Goal: Navigation & Orientation: Understand site structure

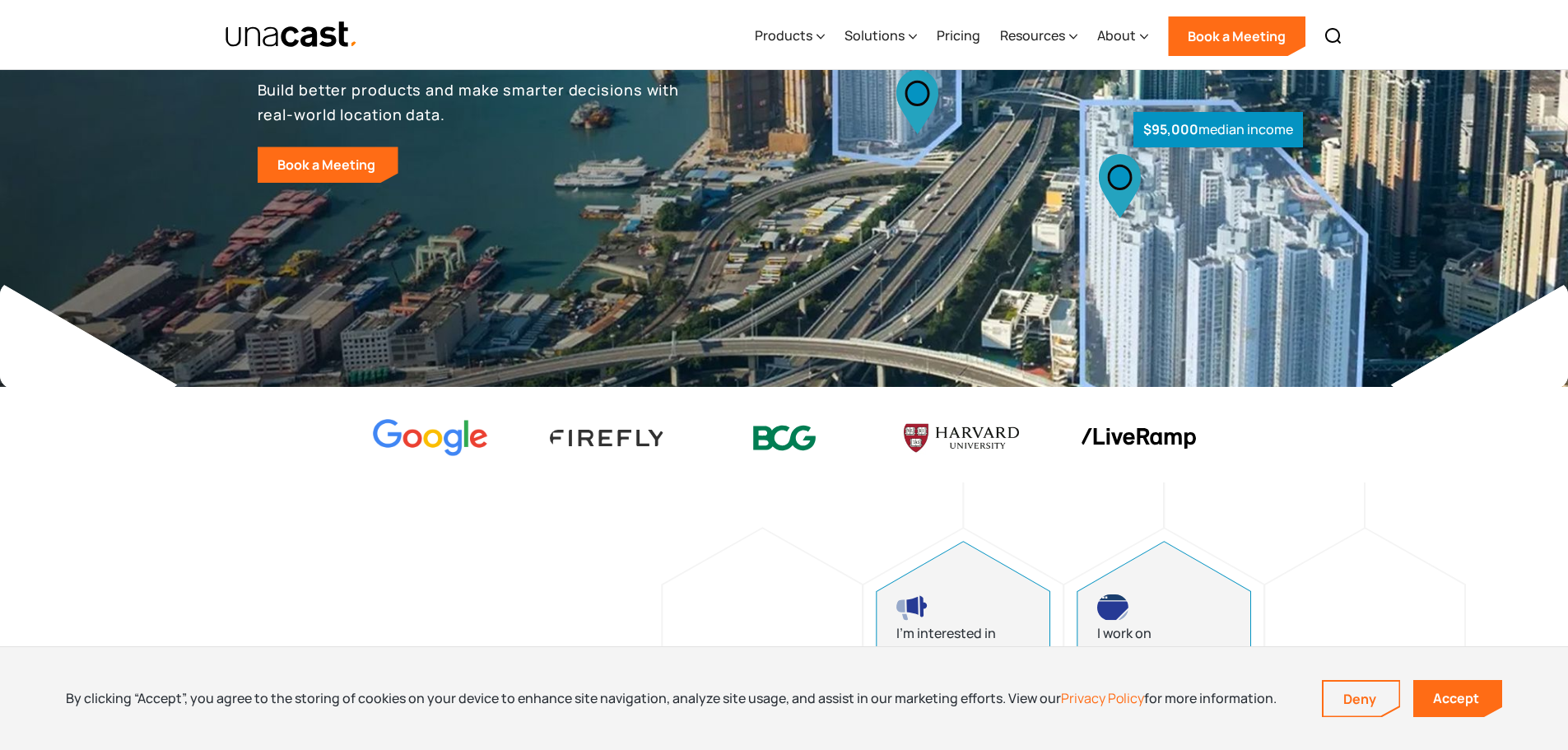
scroll to position [329, 0]
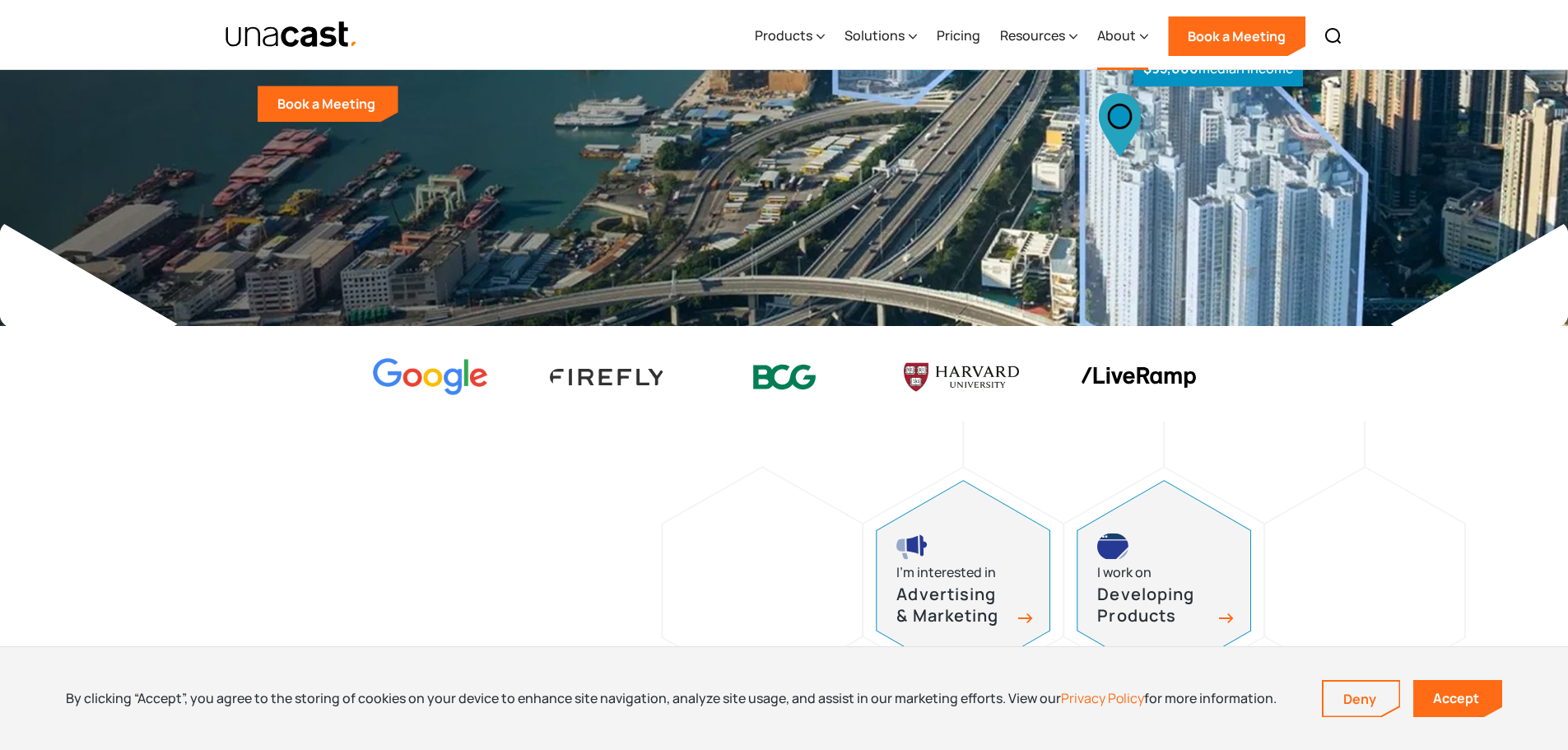
click at [1121, 40] on div "About" at bounding box center [1117, 35] width 39 height 19
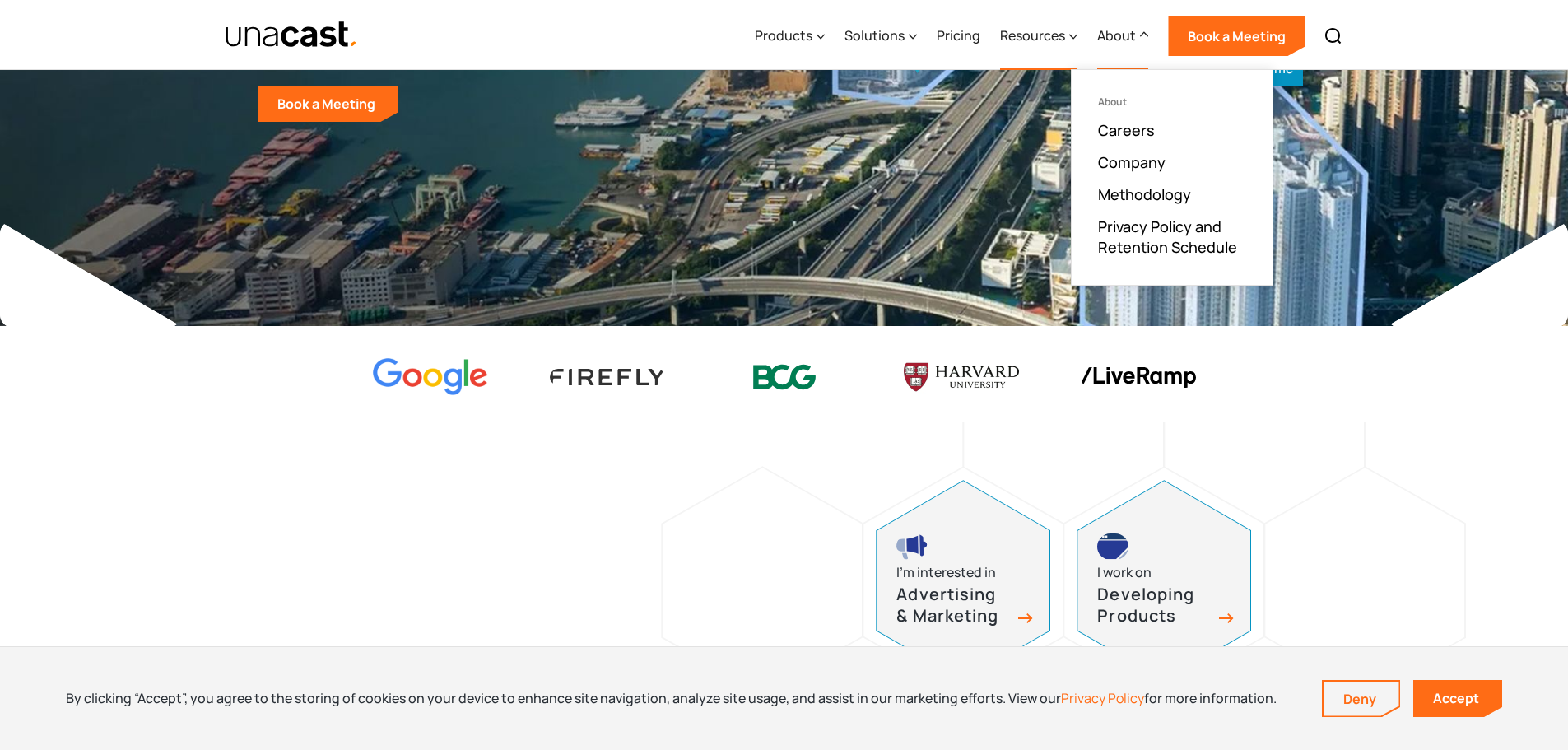
click at [1060, 40] on div "Resources" at bounding box center [1033, 35] width 65 height 19
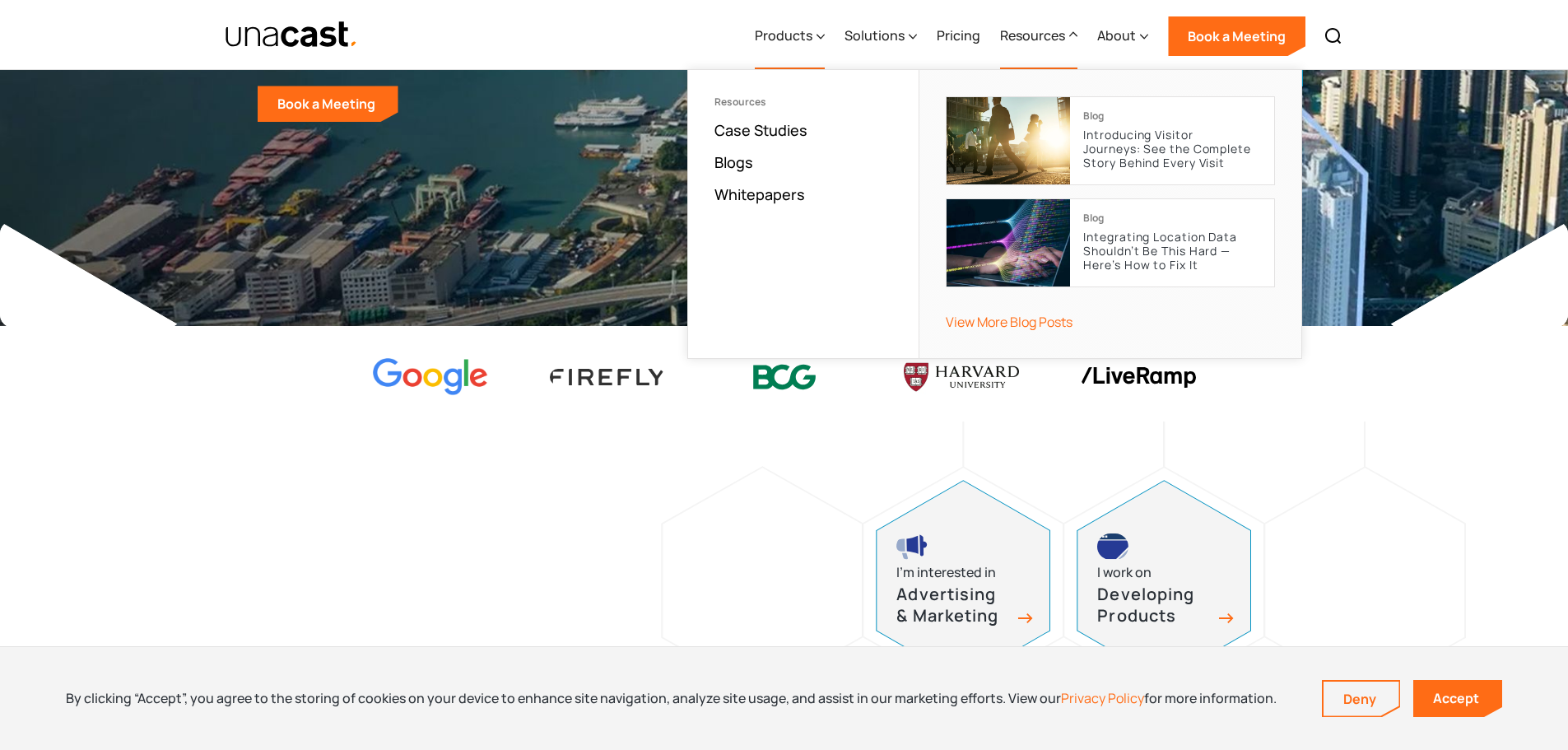
click at [812, 42] on div "Products" at bounding box center [783, 35] width 57 height 19
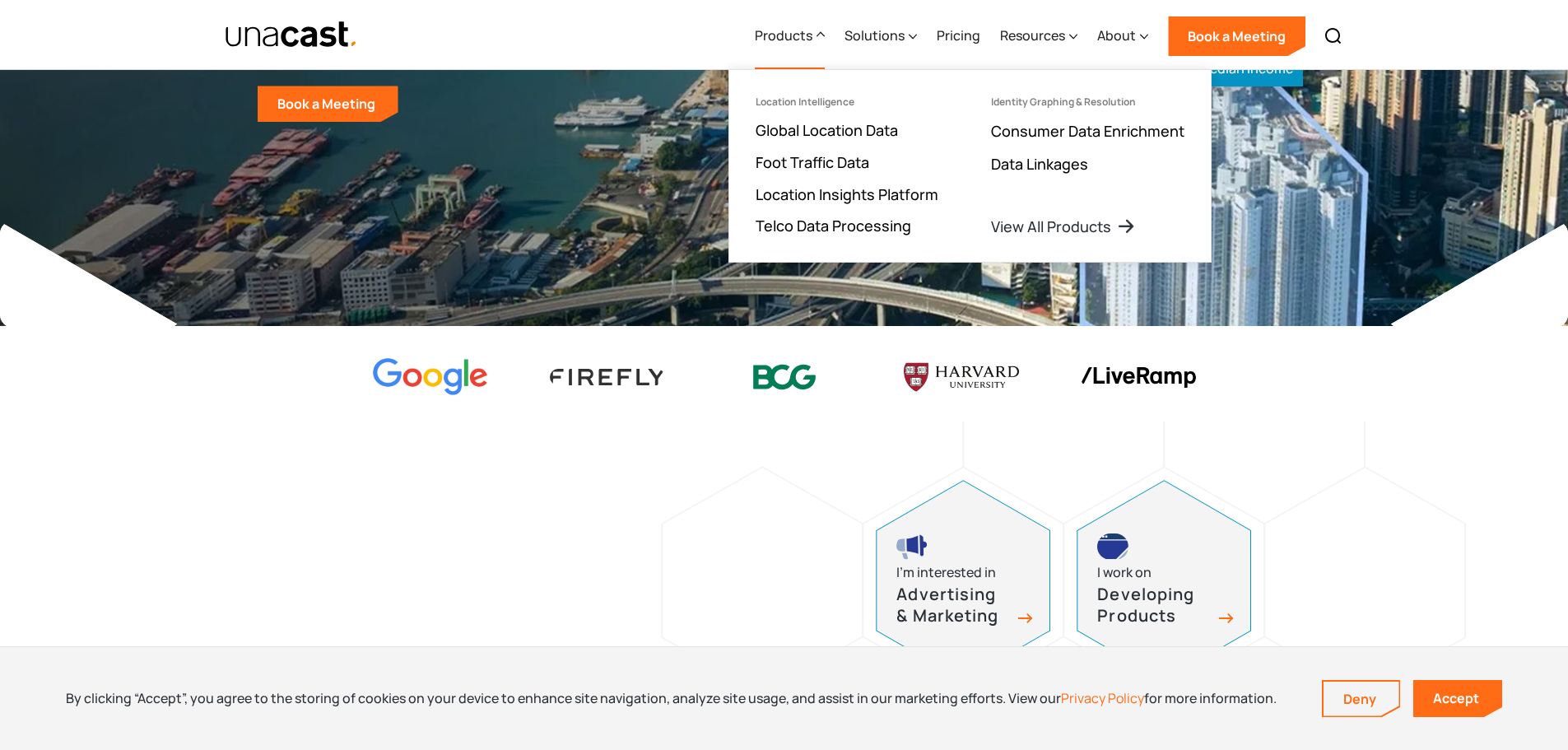
click at [812, 42] on div "Products" at bounding box center [783, 35] width 57 height 19
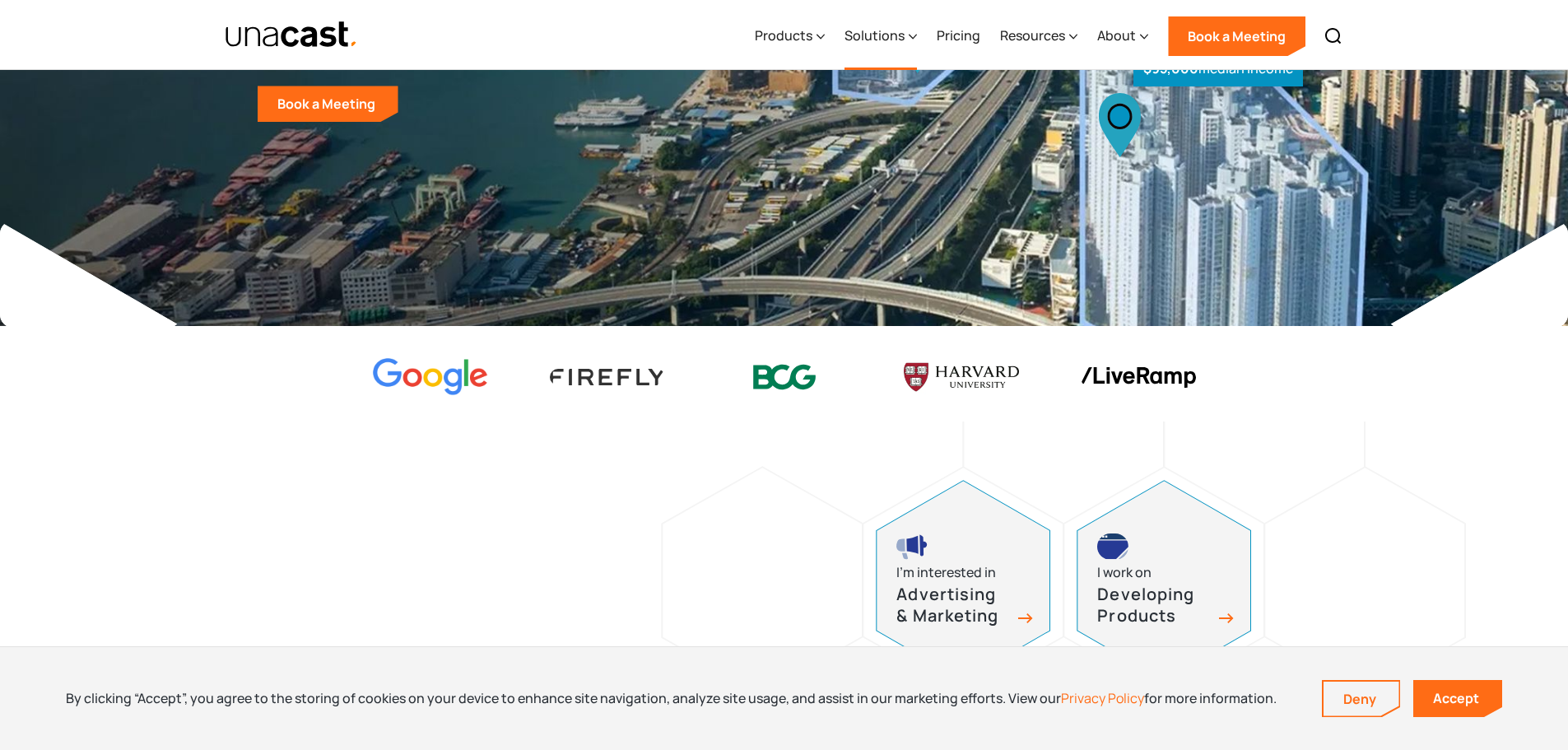
click at [861, 39] on div "Solutions" at bounding box center [874, 35] width 60 height 19
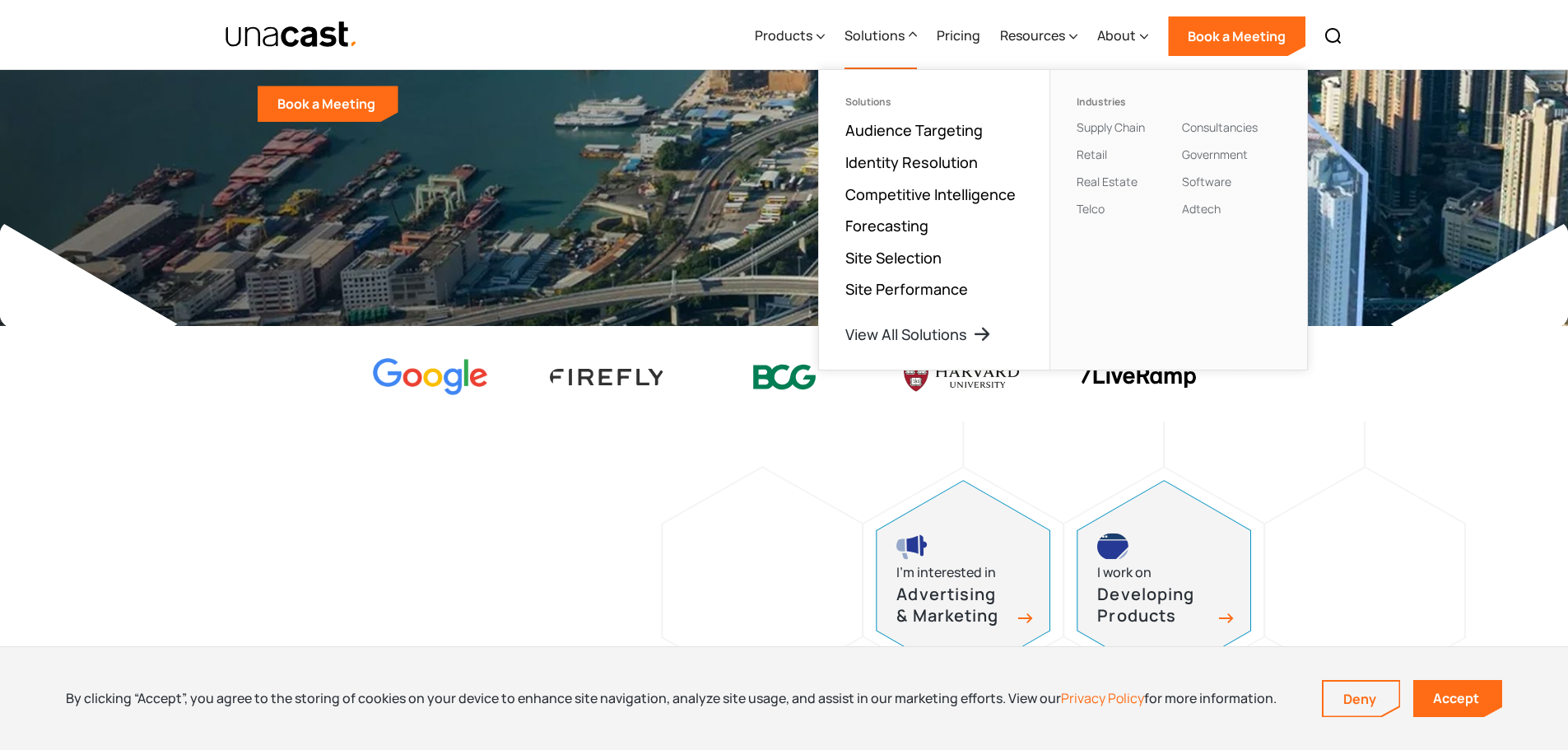
click at [881, 39] on div "Solutions" at bounding box center [874, 35] width 60 height 19
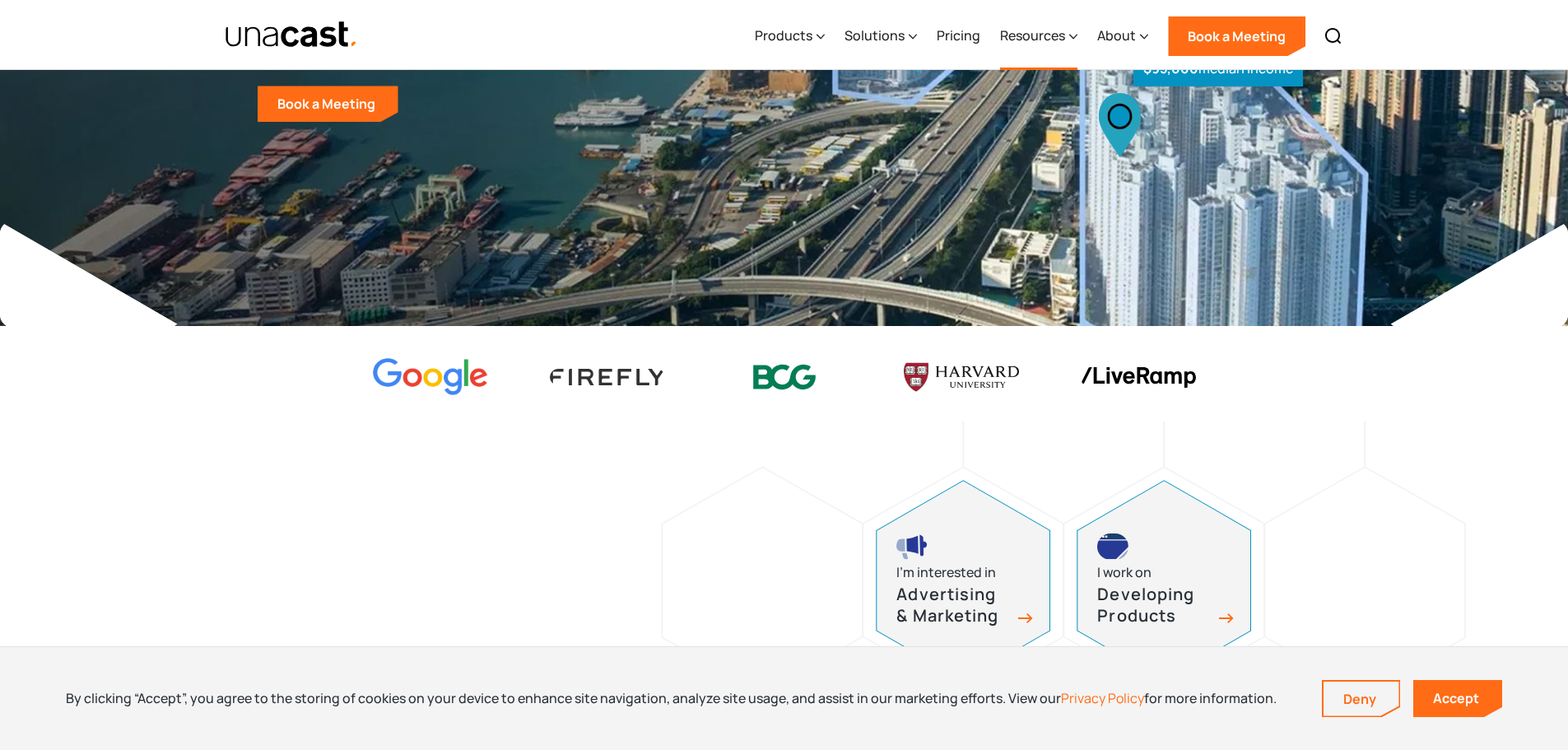
click at [1060, 37] on div "Resources" at bounding box center [1033, 35] width 65 height 19
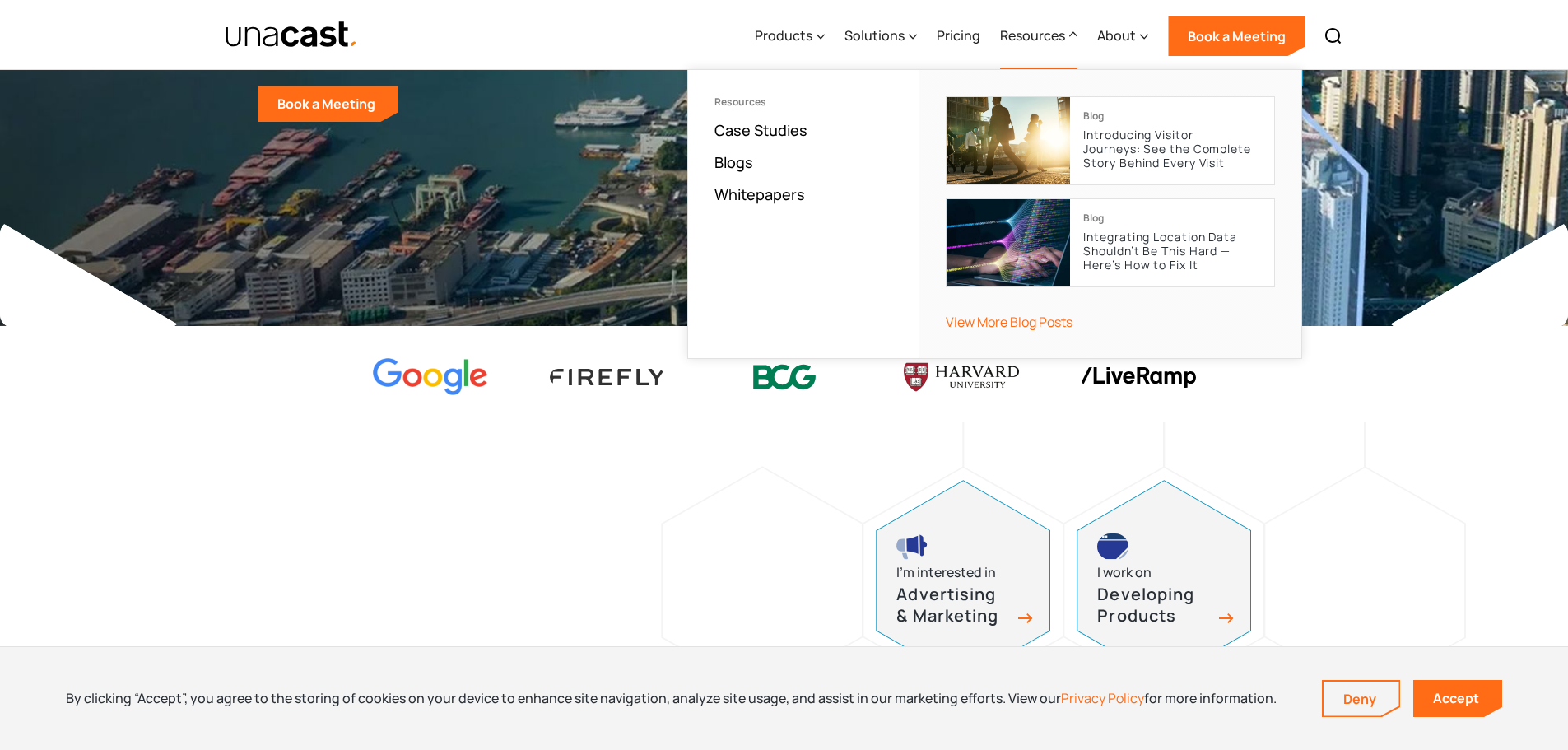
click at [1061, 37] on div "Resources" at bounding box center [1033, 35] width 65 height 19
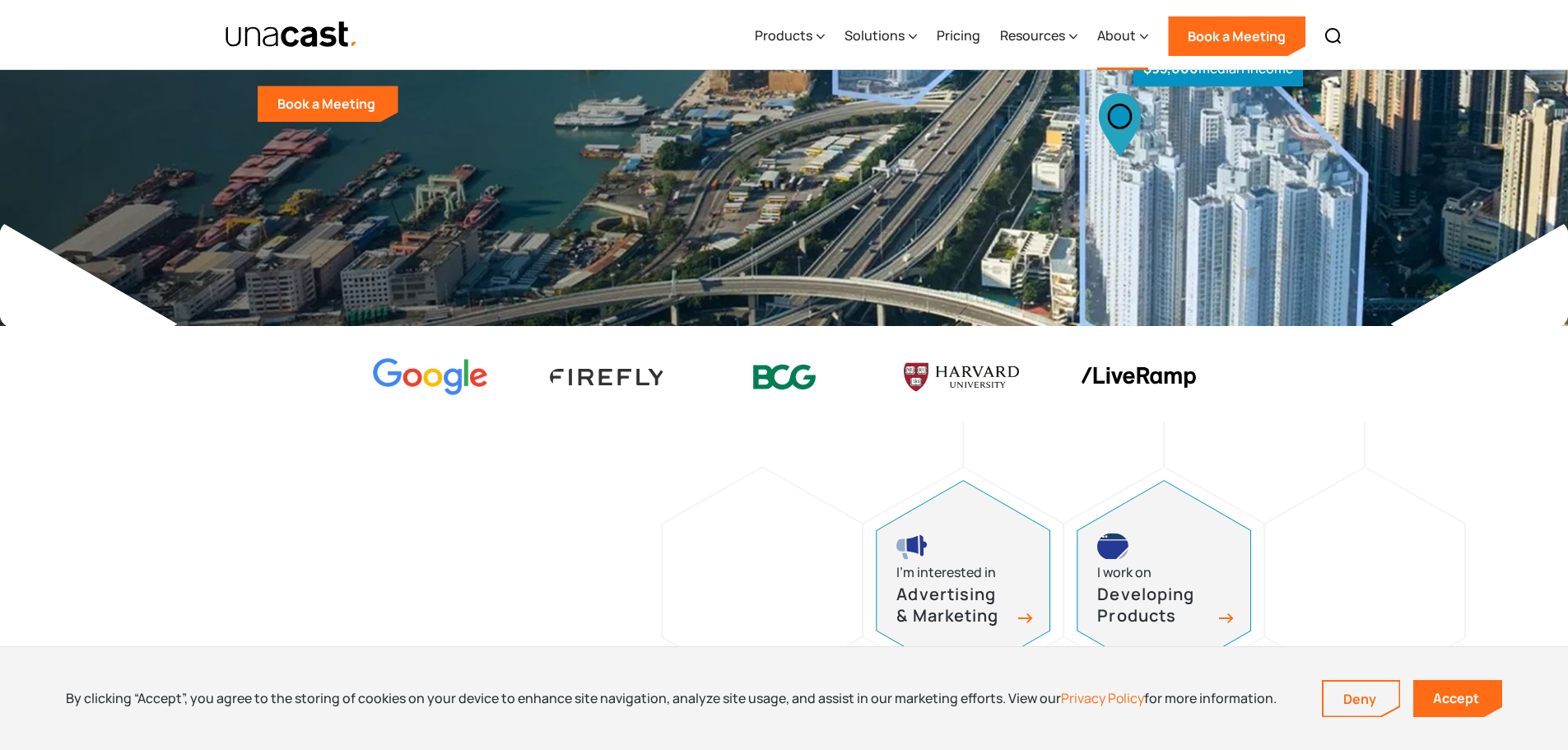
click at [1121, 36] on div "About" at bounding box center [1117, 35] width 39 height 19
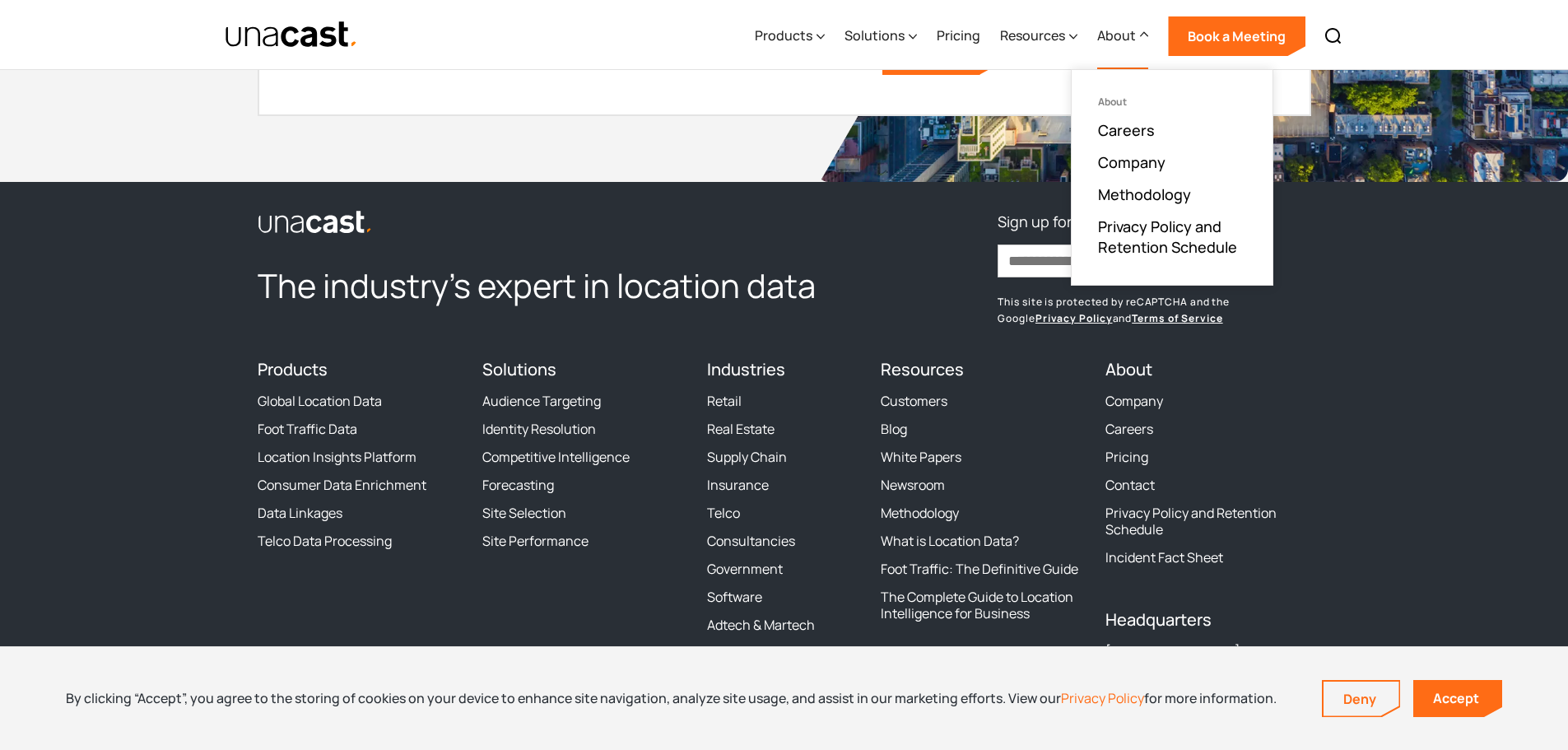
scroll to position [5022, 0]
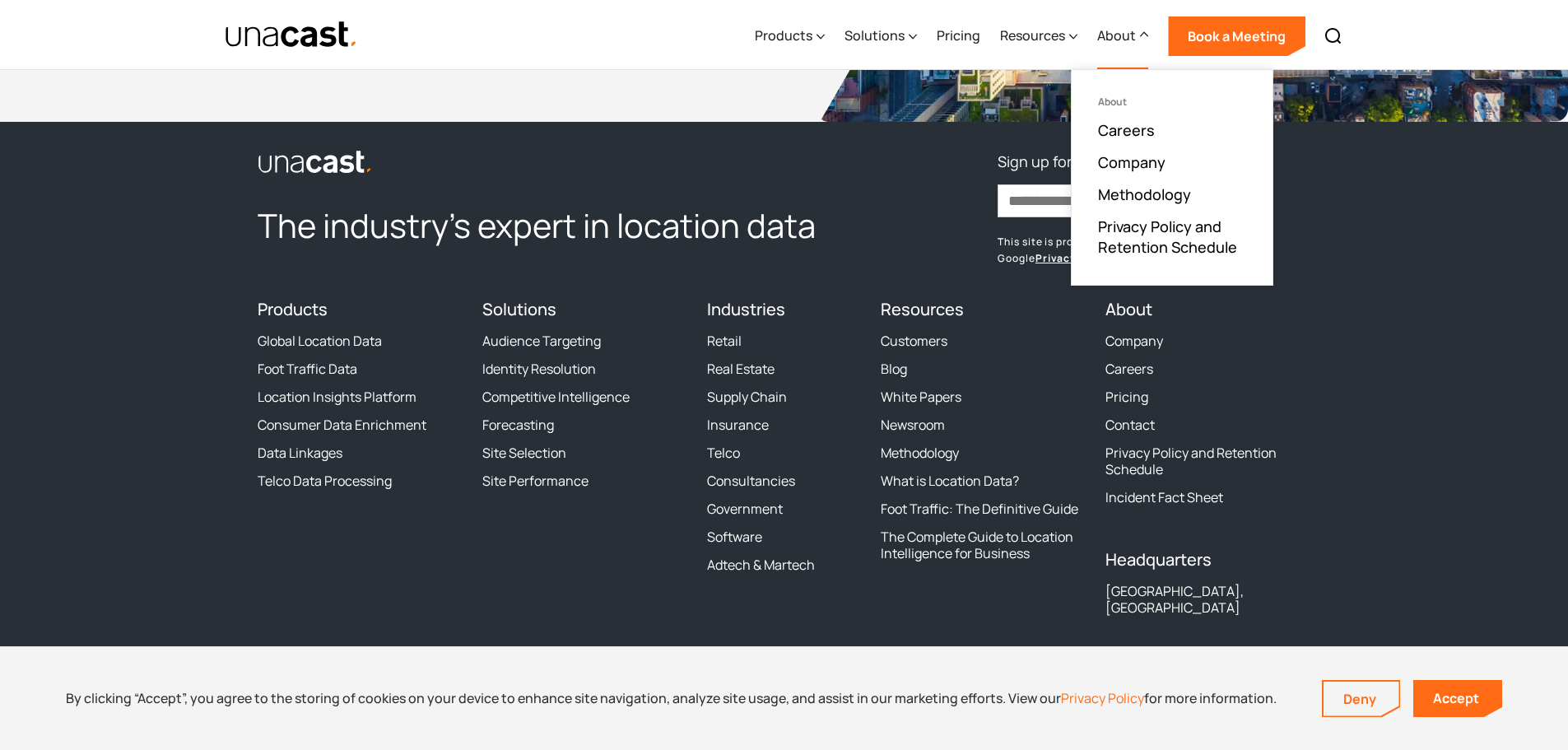
click at [535, 608] on div "Solutions Audience Targeting Identity Resolution Competitive Intelligence Forec…" at bounding box center [585, 463] width 205 height 327
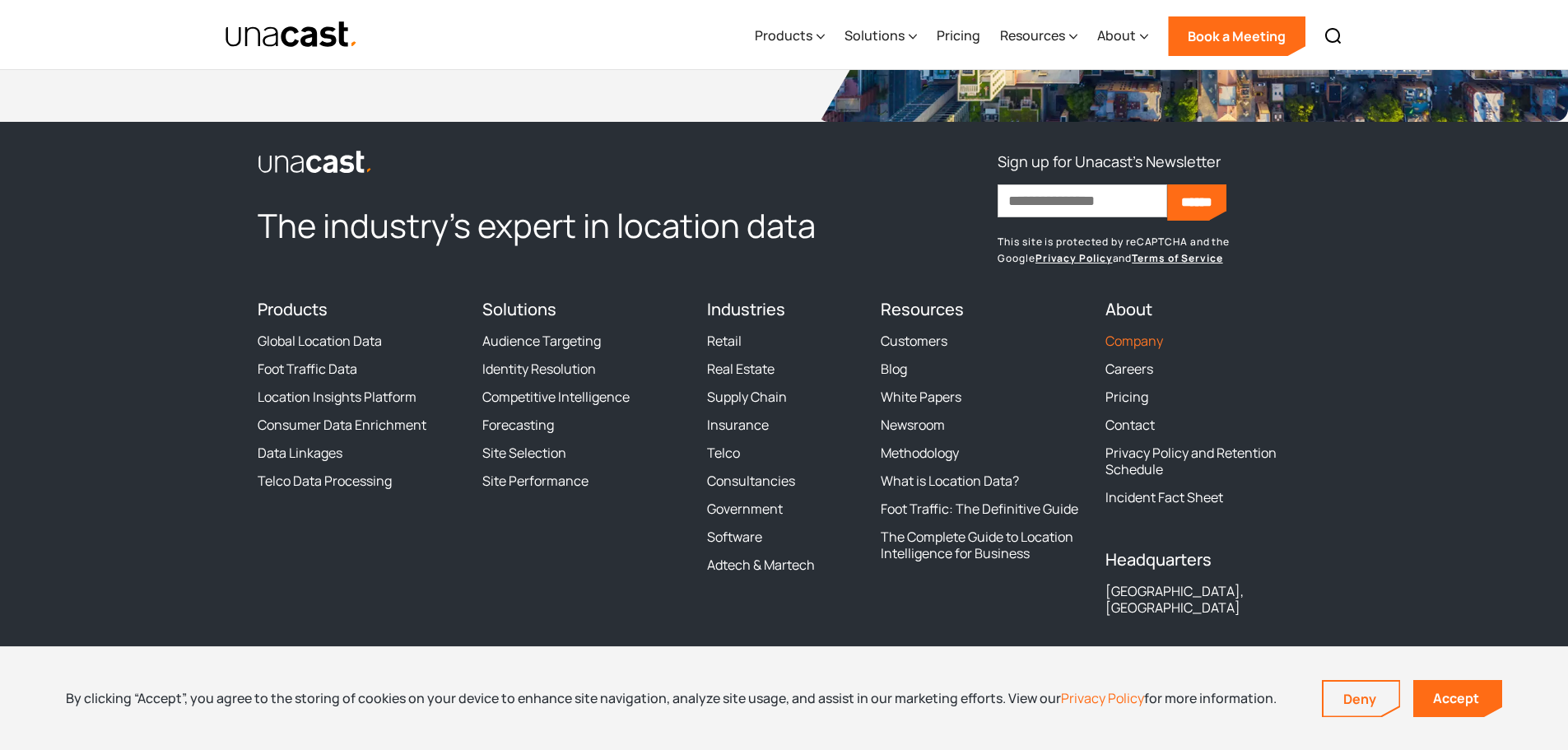
click at [1140, 347] on link "Company" at bounding box center [1134, 341] width 57 height 17
